Goal: Information Seeking & Learning: Check status

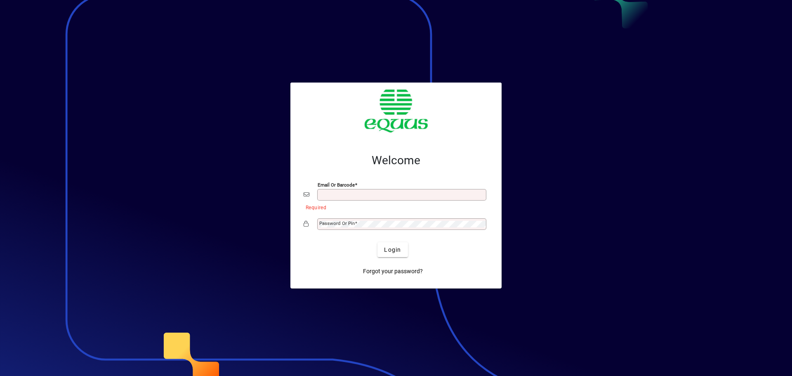
click at [327, 191] on div "Email or Barcode" at bounding box center [401, 195] width 169 height 12
type input "*"
click at [327, 191] on div "Email or Barcode" at bounding box center [401, 195] width 169 height 12
click at [341, 197] on input "Email or Barcode" at bounding box center [402, 194] width 167 height 7
click at [341, 224] on mat-label "Password or Pin" at bounding box center [336, 223] width 35 height 6
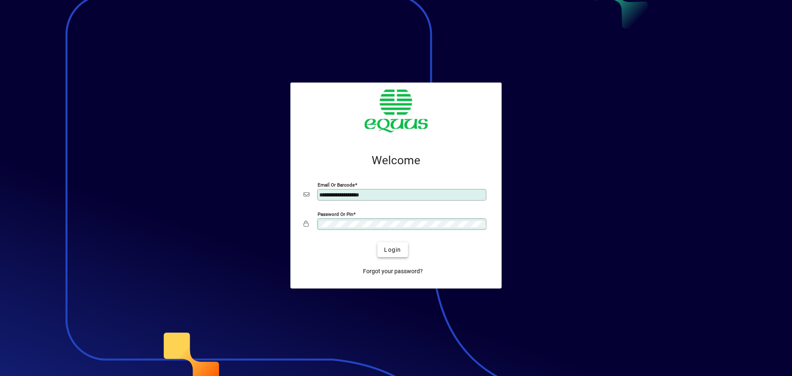
click at [391, 250] on span "Login" at bounding box center [392, 249] width 17 height 9
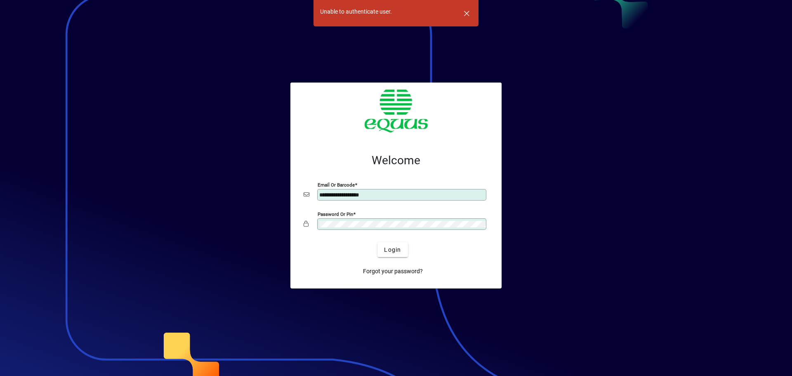
drag, startPoint x: 370, startPoint y: 219, endPoint x: 332, endPoint y: 219, distance: 37.1
click at [332, 219] on div "Password or Pin" at bounding box center [401, 224] width 169 height 12
drag, startPoint x: 374, startPoint y: 194, endPoint x: 262, endPoint y: 206, distance: 112.4
click at [265, 201] on app-login-layout "**********" at bounding box center [396, 188] width 792 height 376
type input "**********"
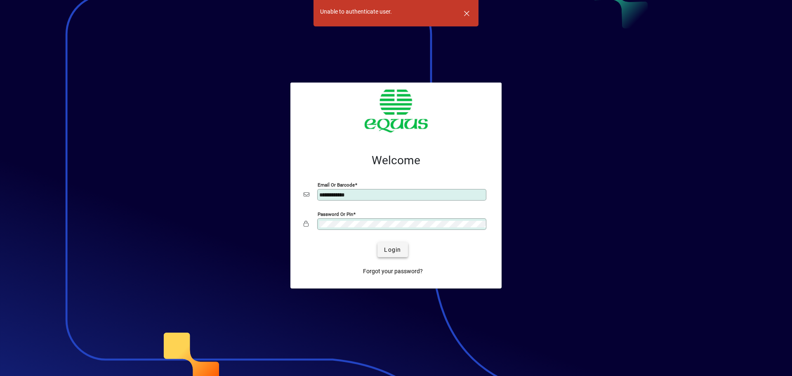
click at [390, 248] on span "Login" at bounding box center [392, 249] width 17 height 9
click at [393, 250] on span "Login" at bounding box center [392, 249] width 17 height 9
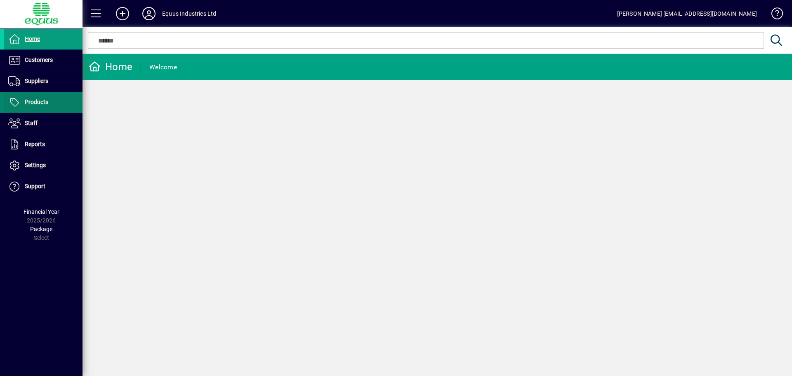
click at [37, 99] on span "Products" at bounding box center [37, 102] width 24 height 7
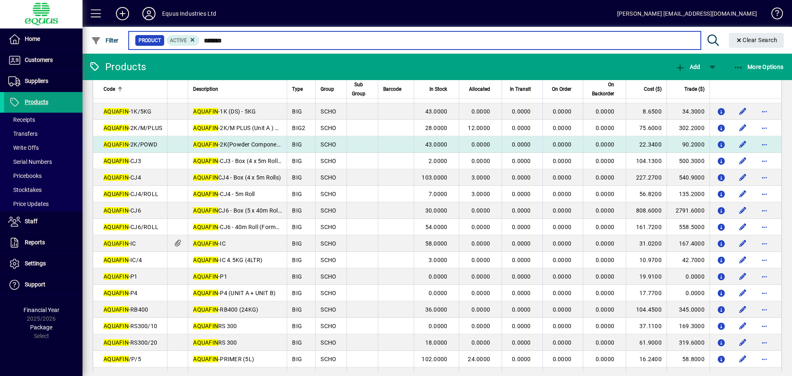
scroll to position [45, 0]
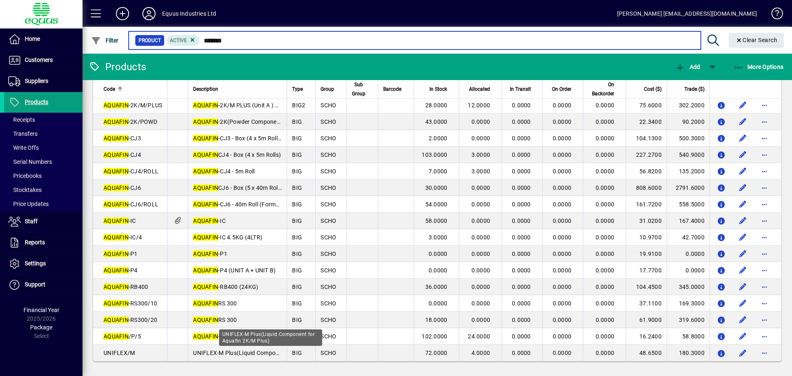
type input "*******"
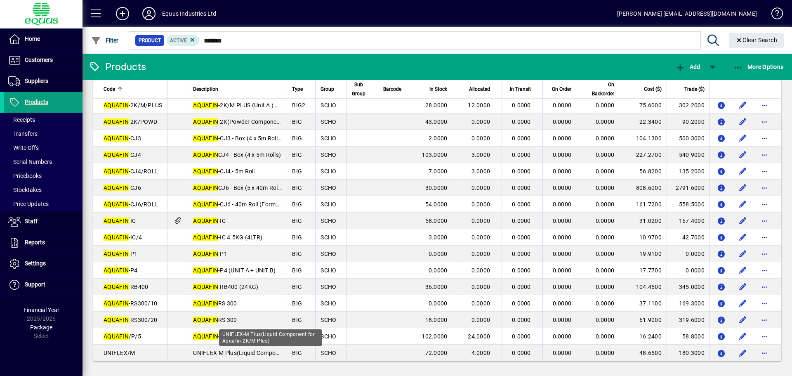
click at [257, 340] on div "UNIFLEX-M Plus(Liquid Component for Aquafin 2K/M Plus)" at bounding box center [270, 337] width 103 height 16
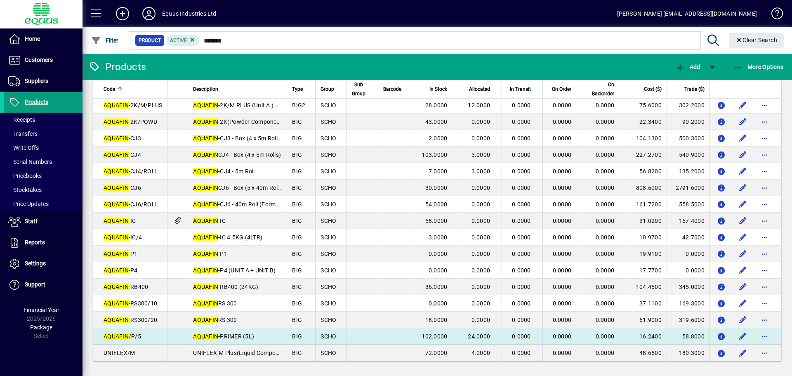
click at [268, 340] on td "AQUAFIN -PRIMER (5L)" at bounding box center [237, 336] width 99 height 16
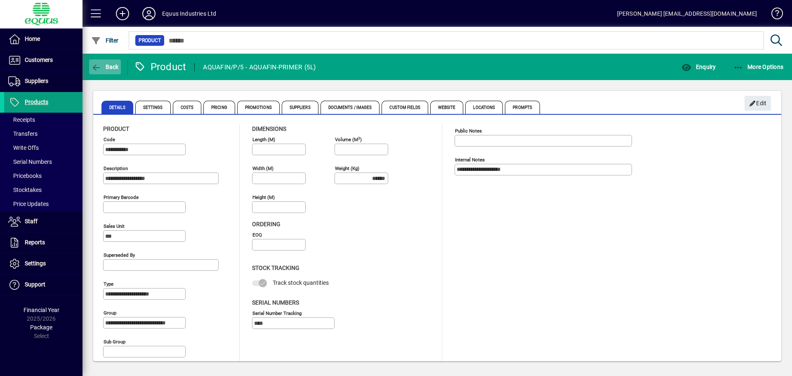
click at [104, 62] on span "button" at bounding box center [105, 67] width 32 height 20
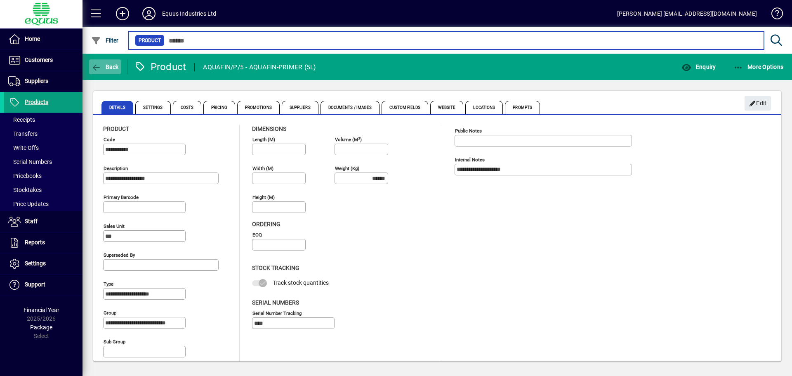
type input "*******"
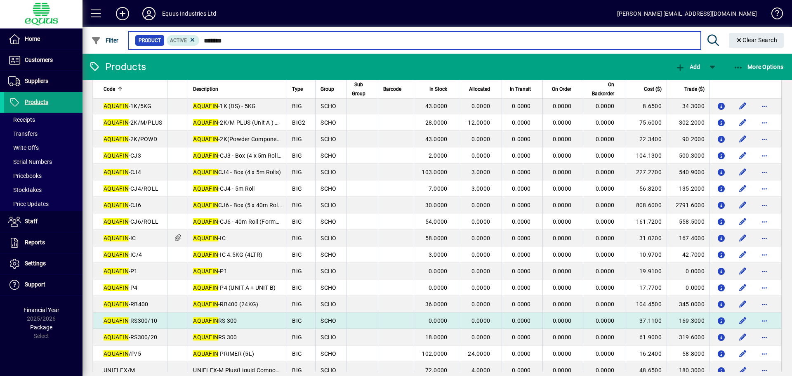
scroll to position [45, 0]
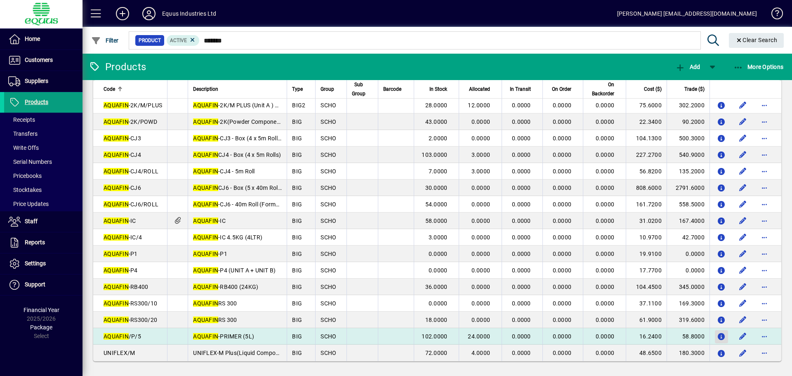
click at [717, 336] on icon "button" at bounding box center [721, 336] width 9 height 7
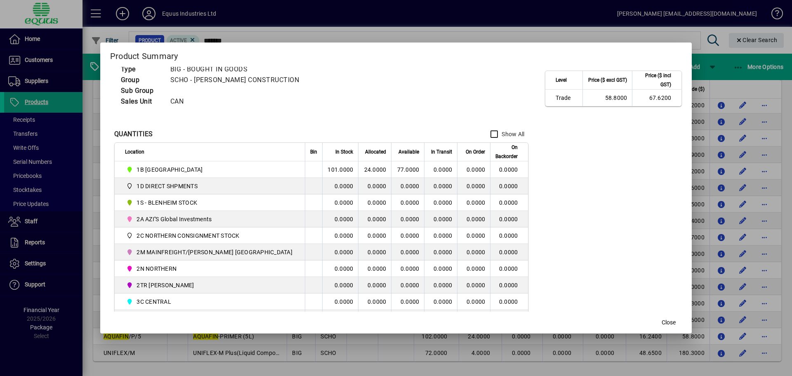
scroll to position [0, 0]
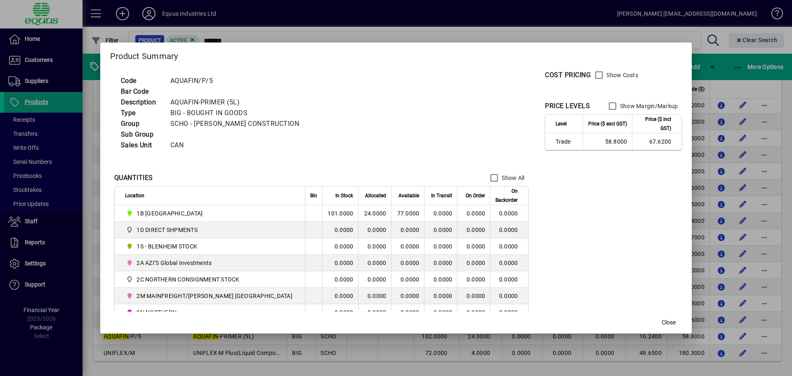
click at [397, 210] on td "77.0000" at bounding box center [407, 213] width 33 height 16
click at [322, 209] on td "101.0000" at bounding box center [340, 213] width 36 height 16
click at [365, 214] on td "24.0000" at bounding box center [374, 213] width 33 height 16
click at [391, 215] on td "77.0000" at bounding box center [407, 213] width 33 height 16
click at [662, 320] on span "Close" at bounding box center [669, 322] width 14 height 9
